Goal: Information Seeking & Learning: Learn about a topic

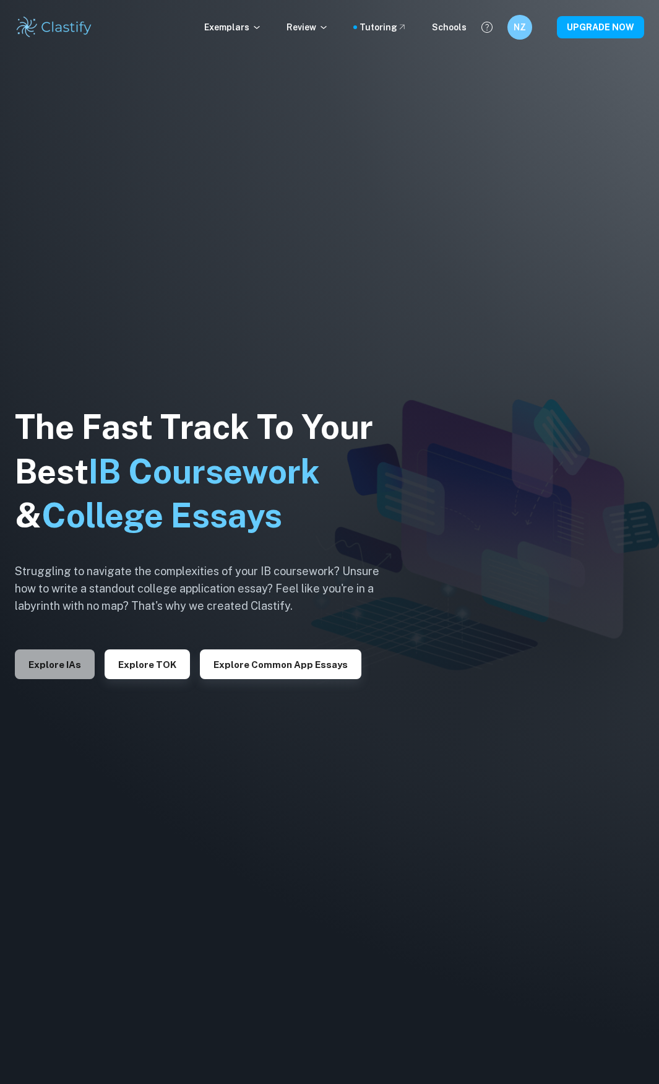
click at [72, 667] on button "Explore IAs" at bounding box center [55, 664] width 80 height 30
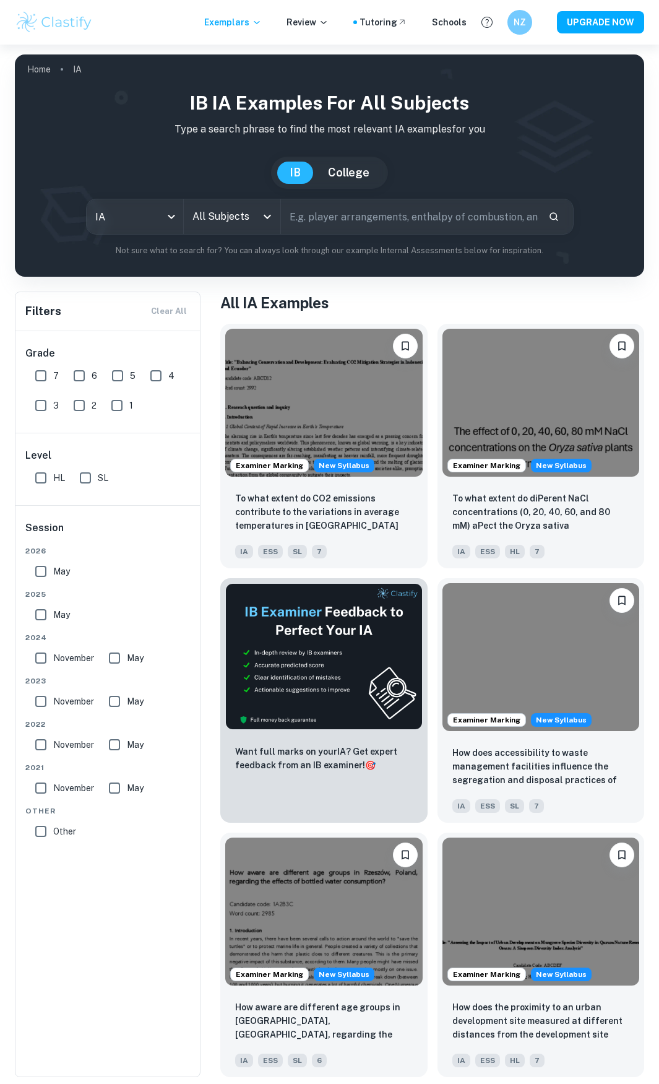
click at [233, 220] on input "All Subjects" at bounding box center [222, 217] width 67 height 24
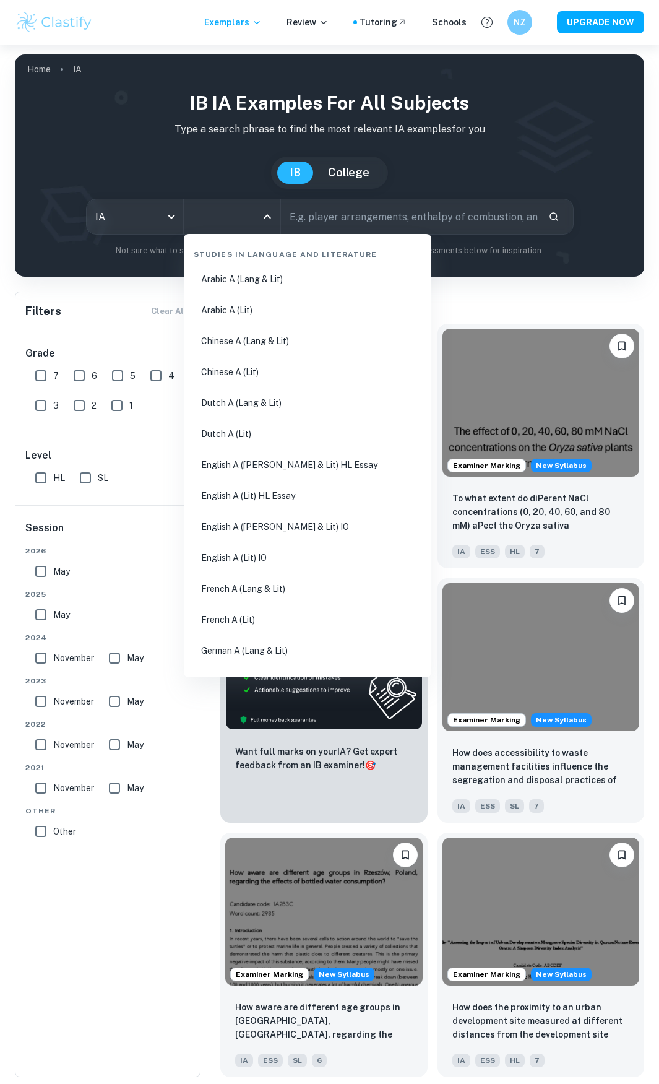
click at [352, 224] on input "text" at bounding box center [409, 216] width 257 height 35
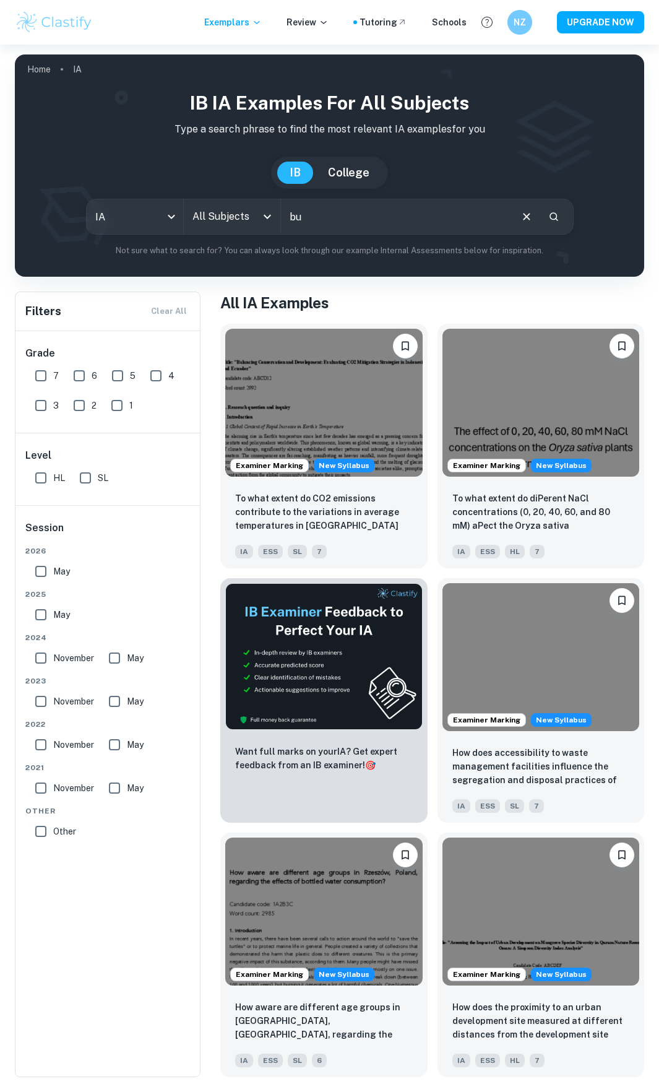
type input "b"
click at [262, 215] on icon "Open" at bounding box center [267, 216] width 15 height 15
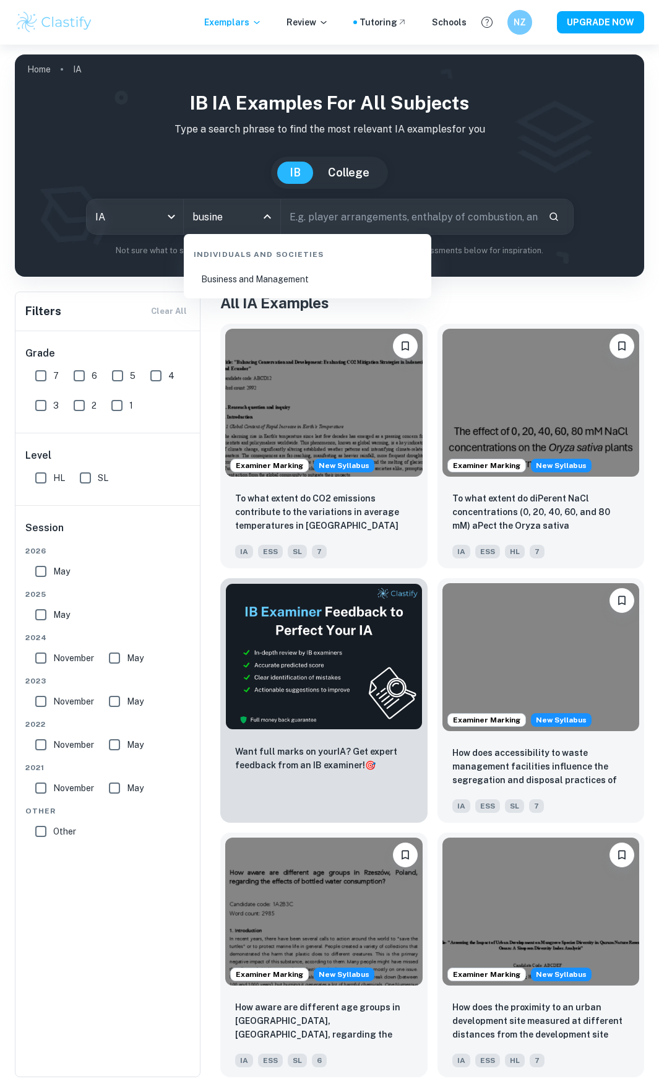
click at [264, 281] on li "Business and Management" at bounding box center [308, 279] width 238 height 28
type input "Business and Management"
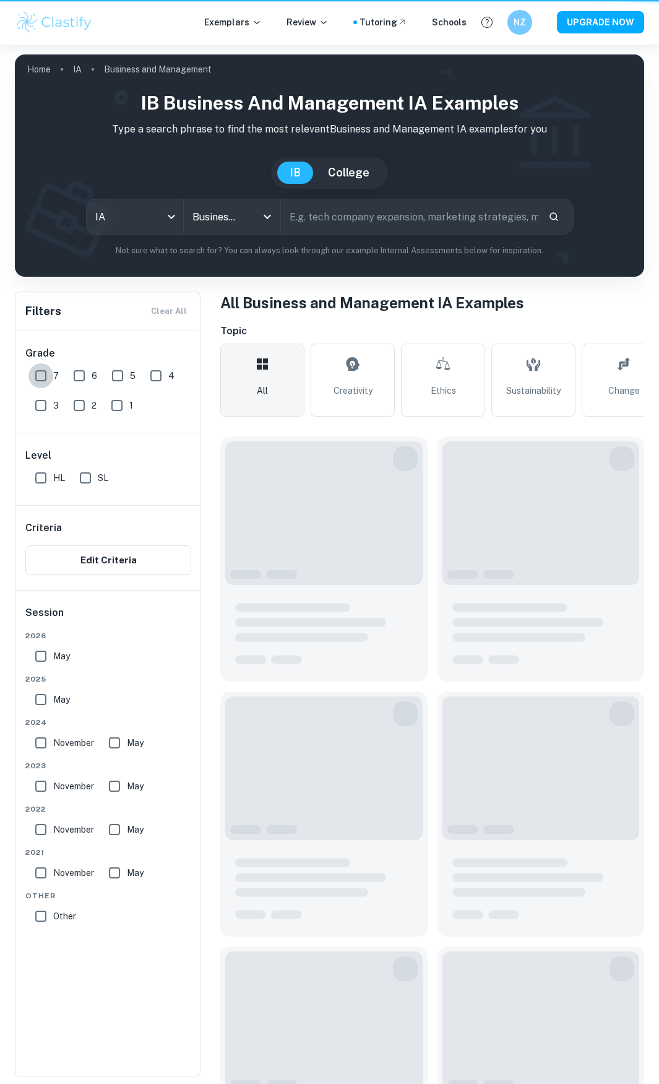
click at [43, 377] on input "7" at bounding box center [40, 375] width 25 height 25
checkbox input "true"
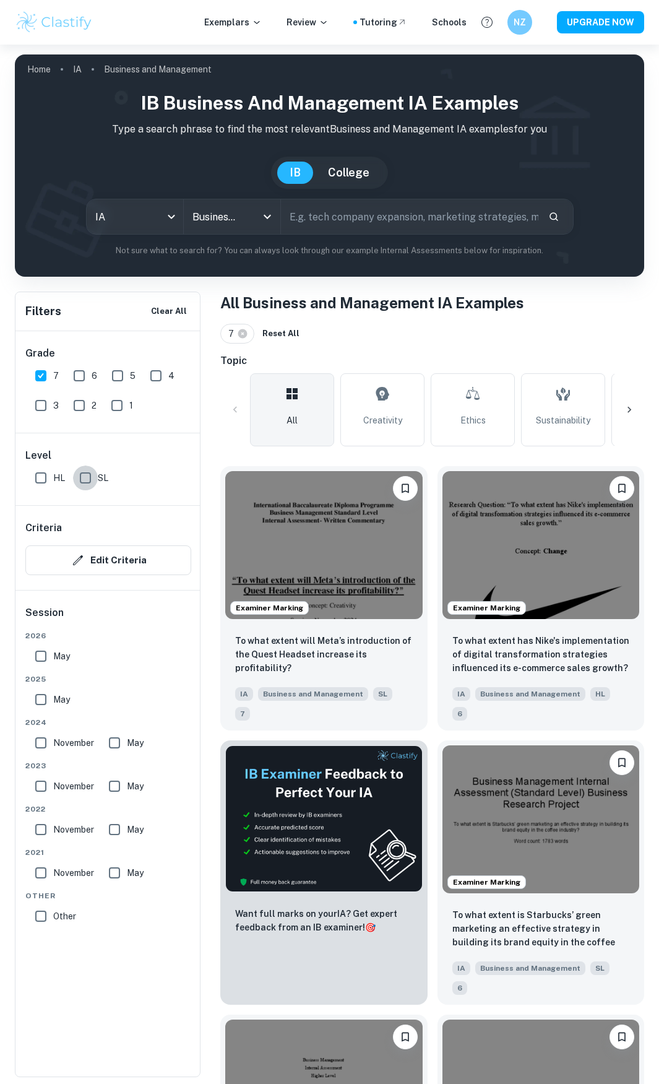
click at [87, 486] on input "SL" at bounding box center [85, 477] width 25 height 25
checkbox input "true"
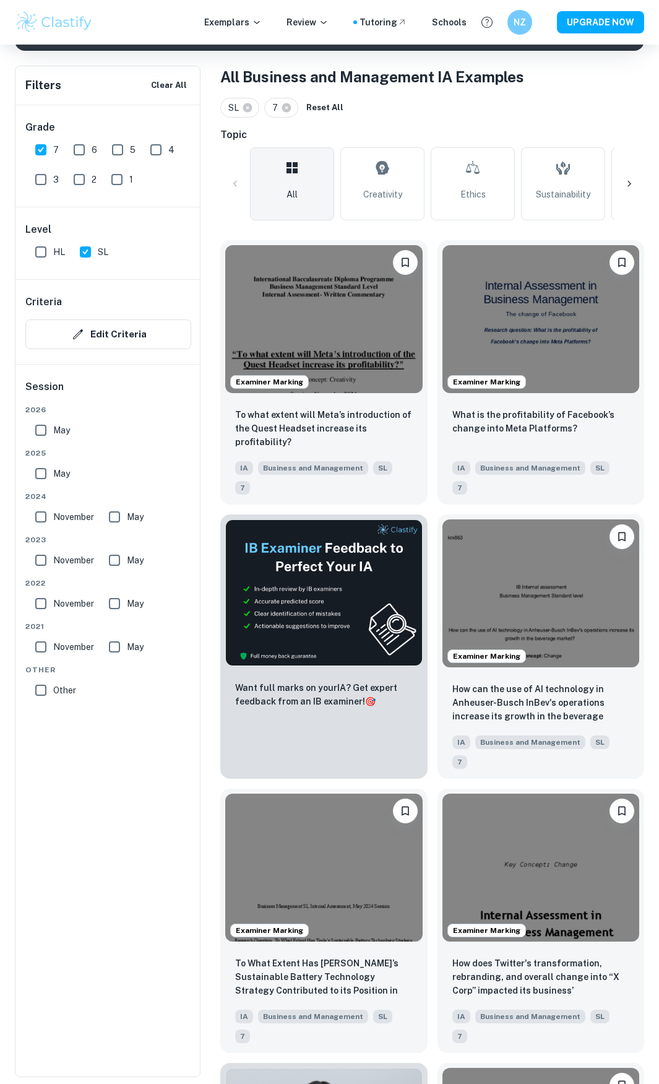
scroll to position [226, 0]
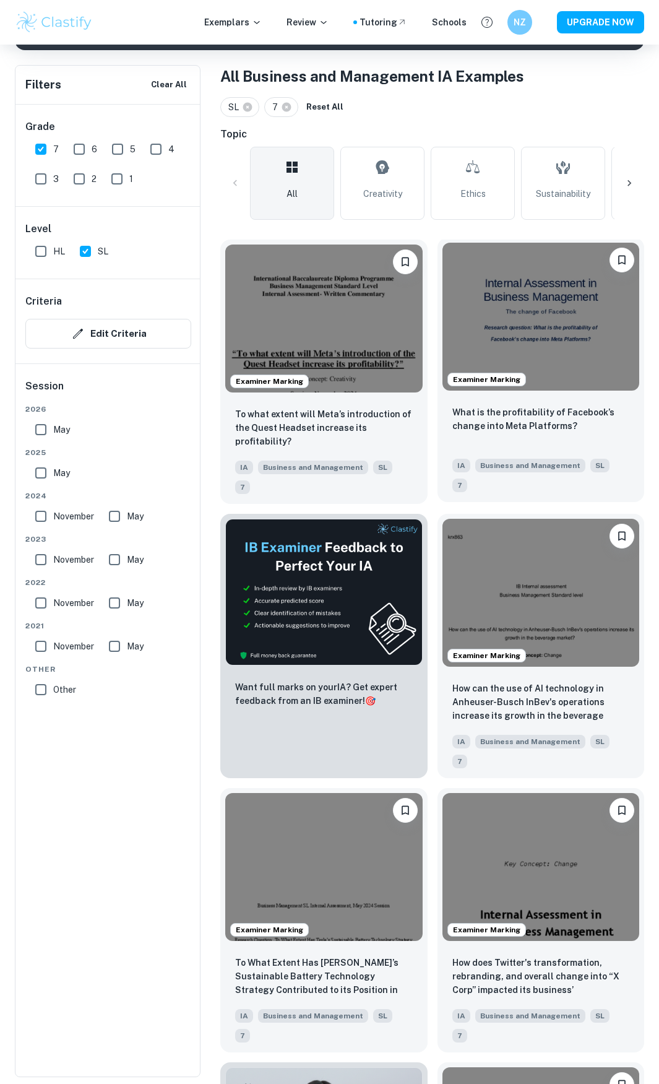
click at [517, 311] on img at bounding box center [540, 317] width 197 height 148
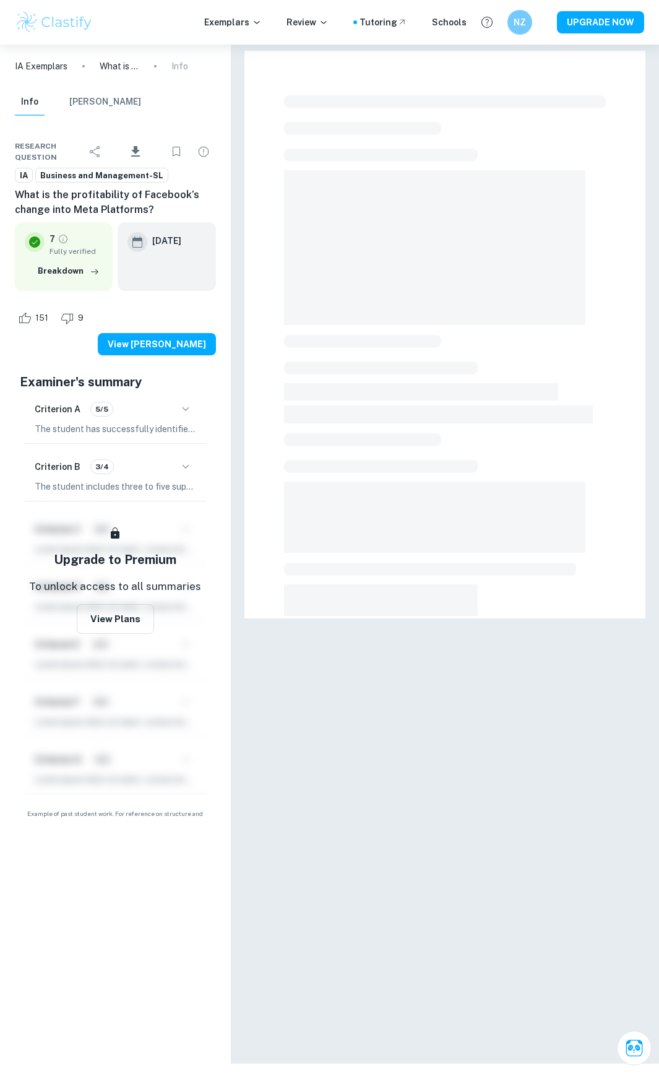
scroll to position [45, 0]
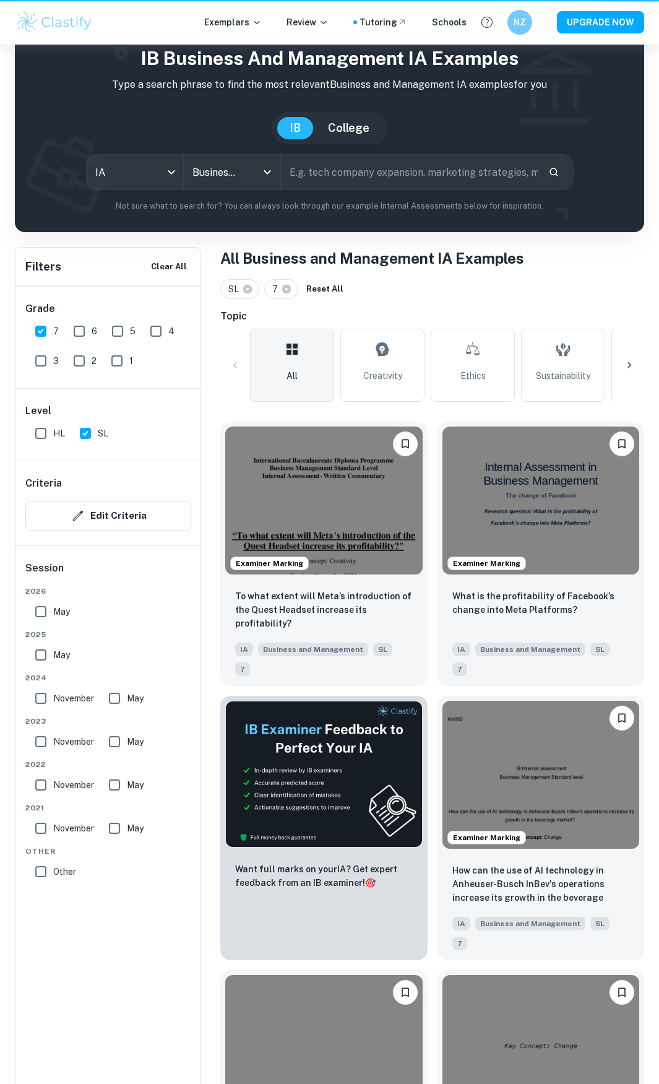
scroll to position [226, 0]
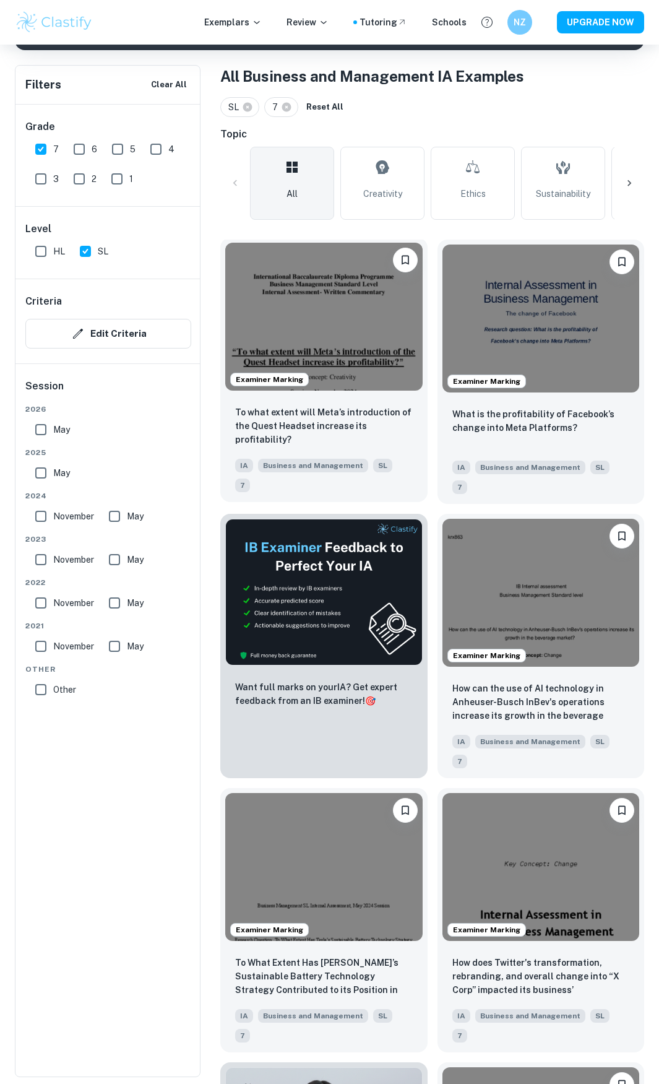
click at [368, 364] on img at bounding box center [323, 317] width 197 height 148
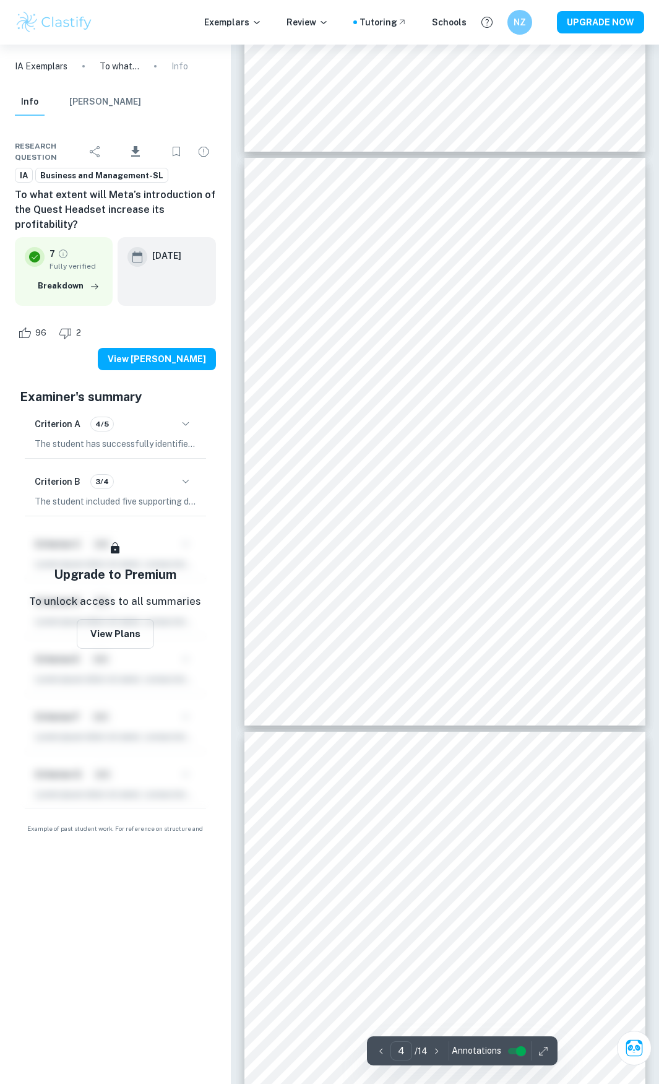
scroll to position [1753, 0]
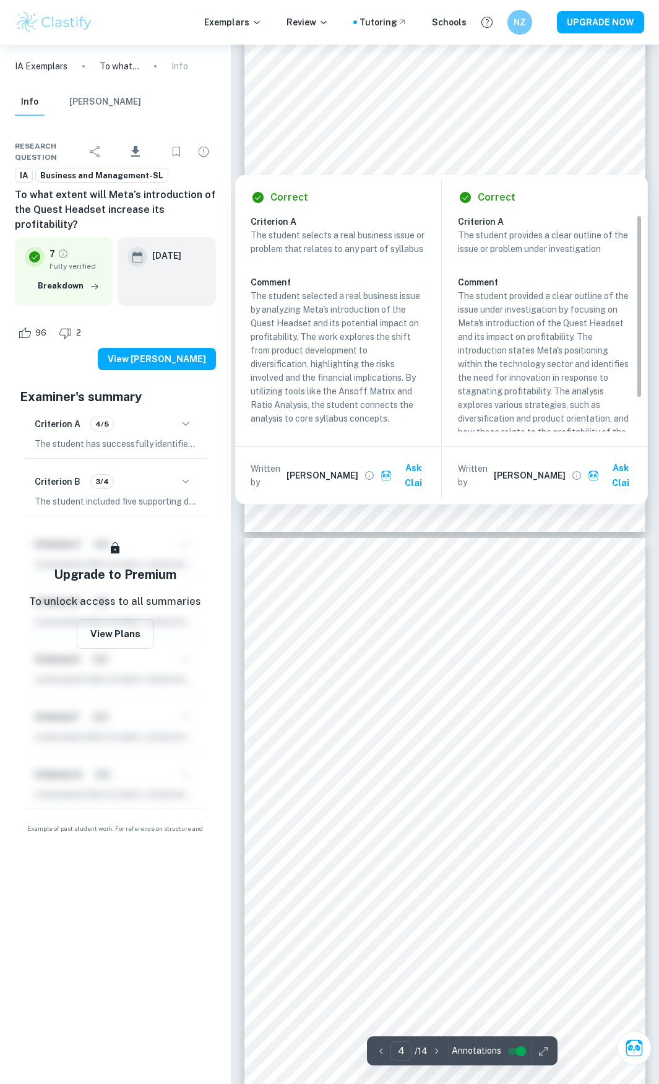
type input "5"
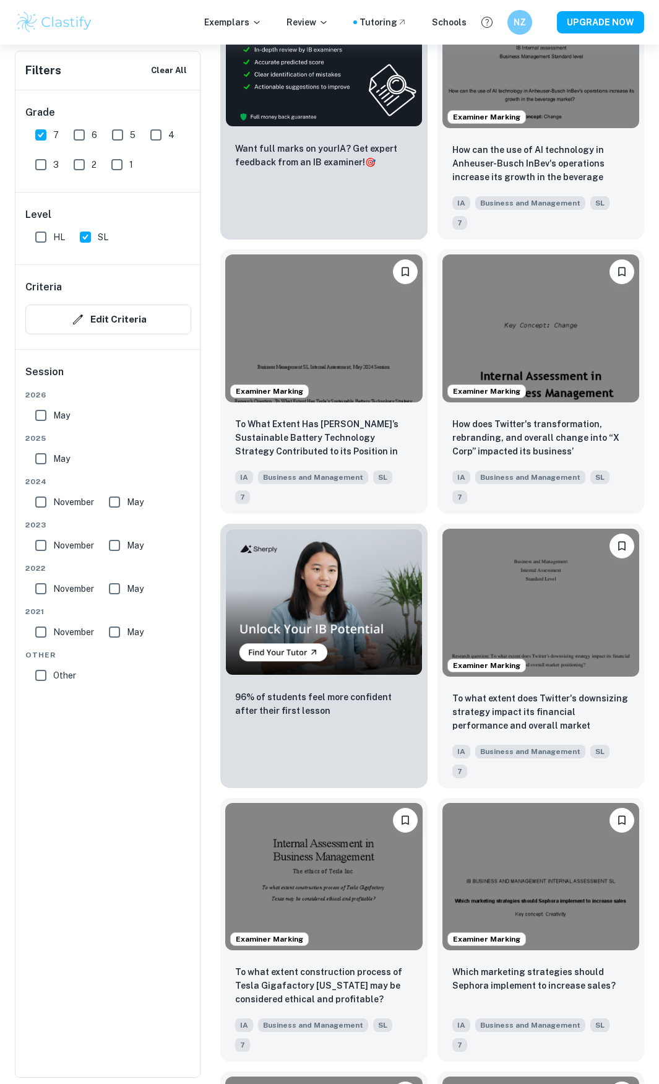
scroll to position [766, 0]
click at [369, 339] on img at bounding box center [323, 326] width 197 height 148
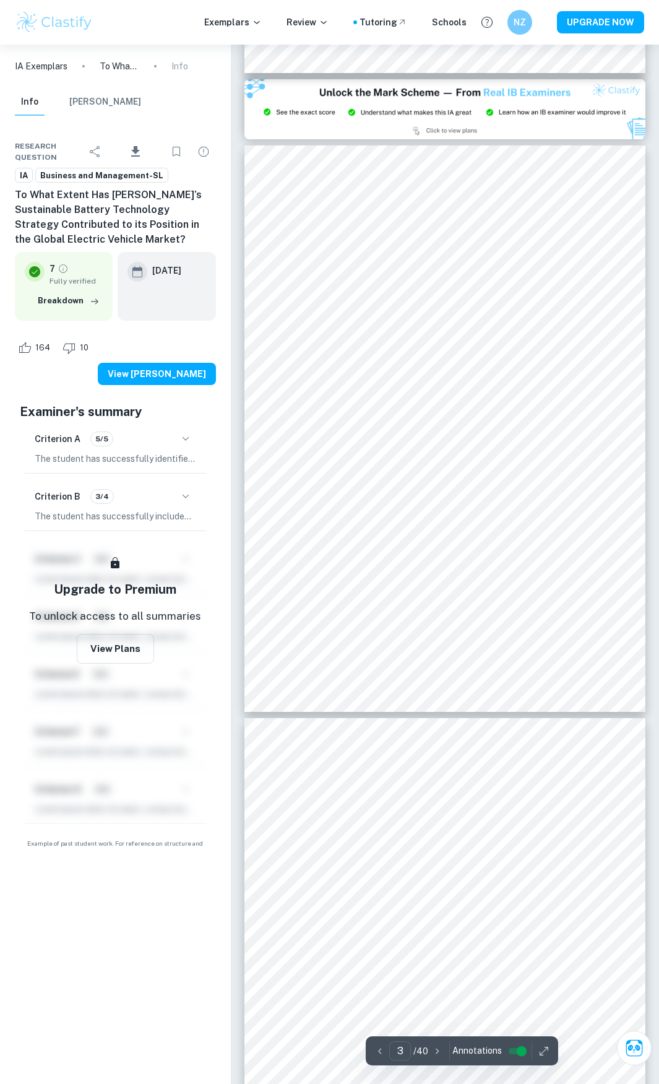
scroll to position [1189, 0]
click at [189, 494] on icon "button" at bounding box center [185, 496] width 7 height 4
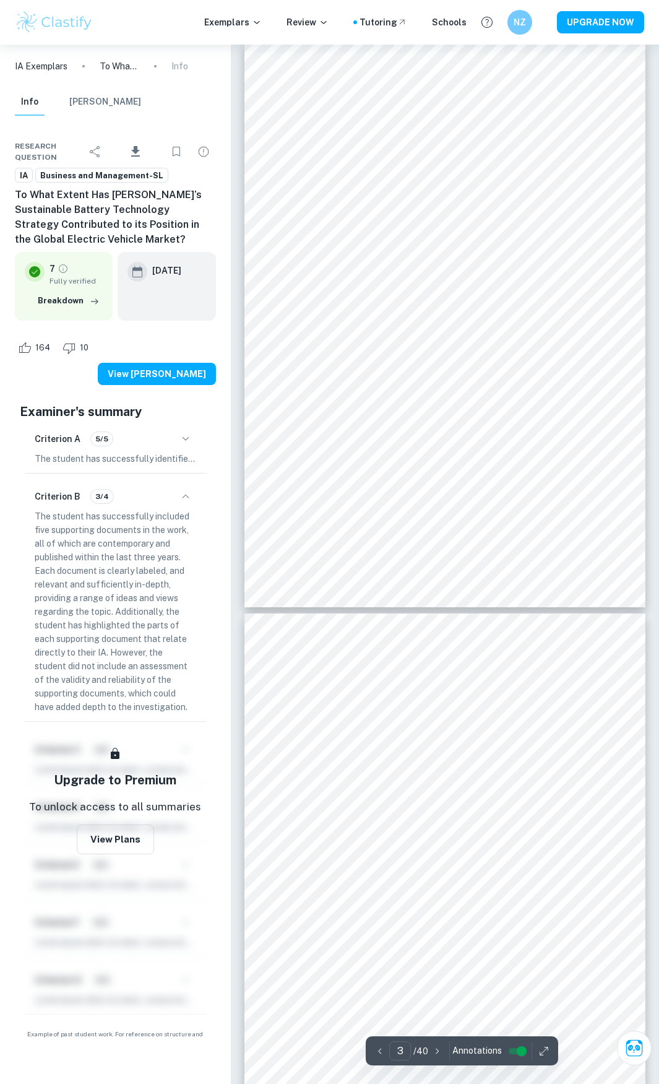
scroll to position [1295, 0]
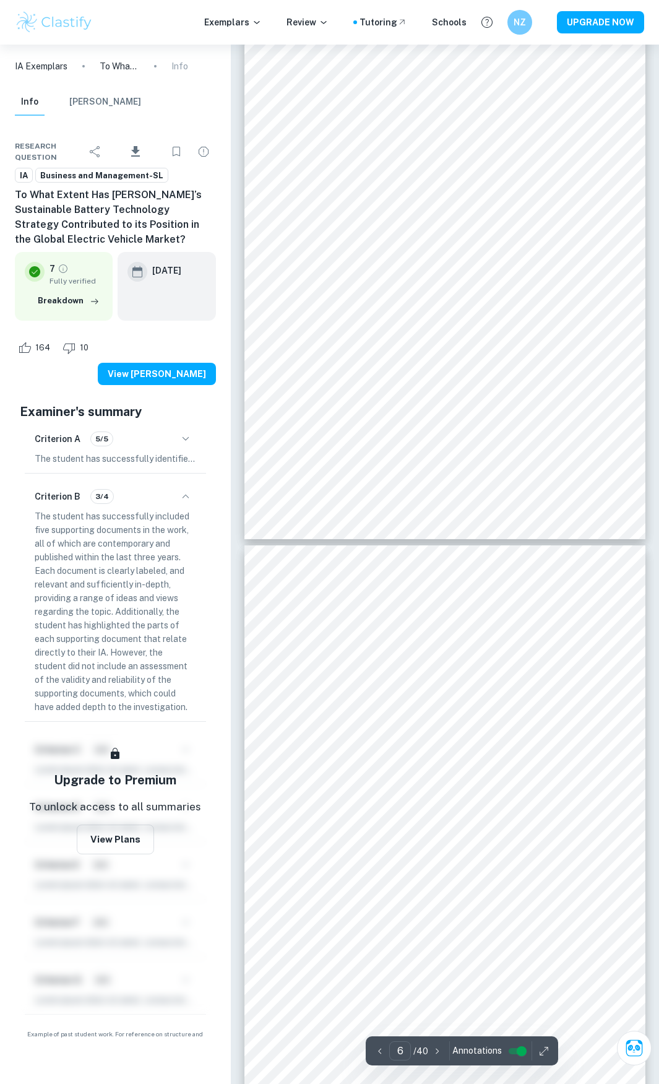
type input "5"
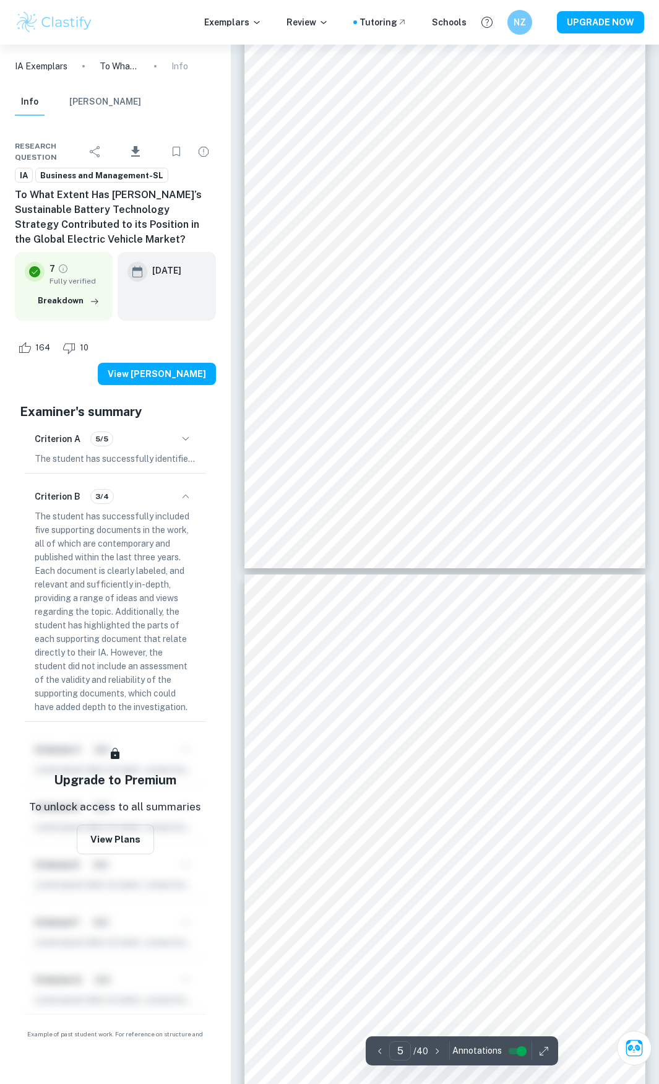
scroll to position [2472, 0]
